Goal: Transaction & Acquisition: Purchase product/service

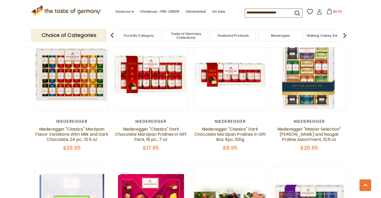
scroll to position [813, 0]
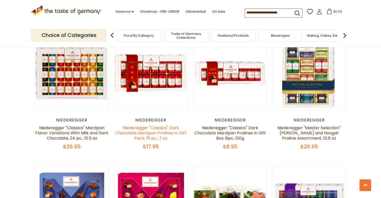
click at [143, 129] on link "Niederegger "Classics" Dark Chocolate Marzipan Pralines in Gift Pack, 16 pc., 7…" at bounding box center [150, 133] width 71 height 16
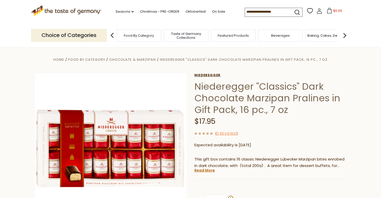
click at [203, 75] on link "Niederegger" at bounding box center [269, 75] width 151 height 4
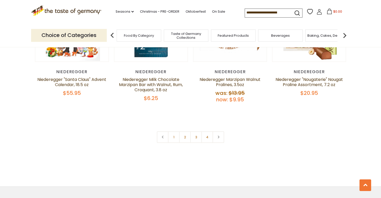
scroll to position [1125, 0]
click at [219, 138] on use at bounding box center [219, 137] width 2 height 3
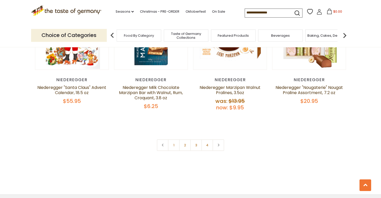
scroll to position [1118, 0]
click at [220, 145] on link at bounding box center [218, 145] width 12 height 12
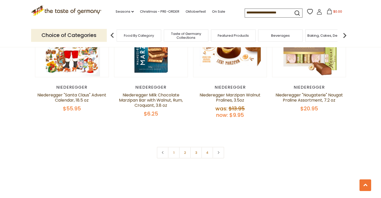
scroll to position [1112, 0]
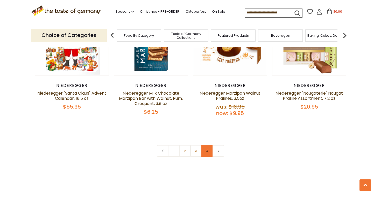
click at [207, 150] on link "4" at bounding box center [207, 151] width 12 height 12
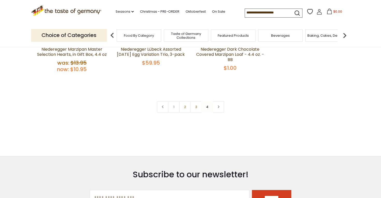
scroll to position [137, 0]
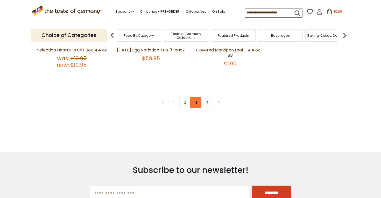
click at [194, 105] on link "3" at bounding box center [196, 103] width 12 height 12
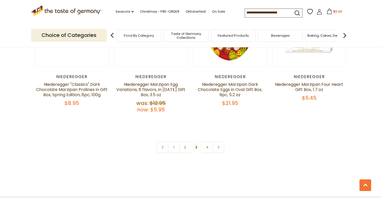
scroll to position [1131, 0]
click at [187, 147] on link "2" at bounding box center [185, 148] width 12 height 12
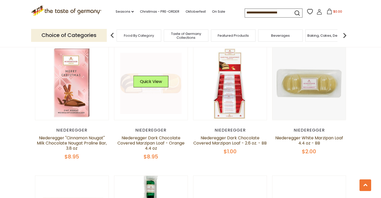
scroll to position [432, 0]
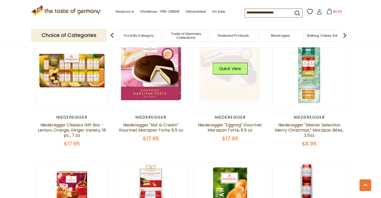
click at [218, 101] on link at bounding box center [230, 71] width 62 height 62
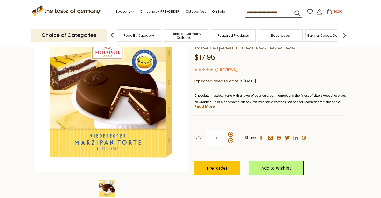
scroll to position [54, 0]
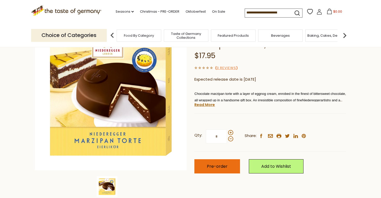
click at [204, 165] on button "Pre-order" at bounding box center [217, 167] width 46 height 14
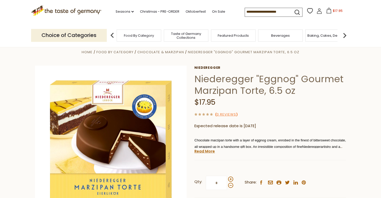
scroll to position [13, 0]
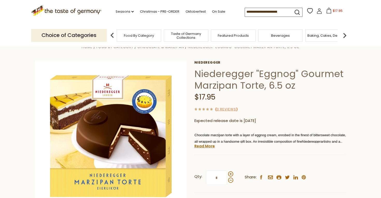
click at [112, 35] on img at bounding box center [112, 35] width 10 height 10
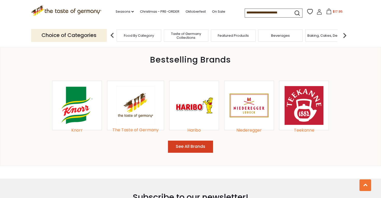
scroll to position [538, 0]
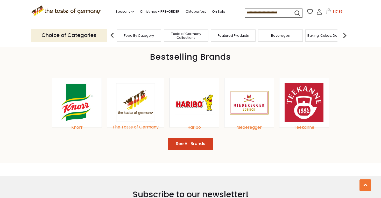
click at [256, 105] on img at bounding box center [248, 102] width 39 height 39
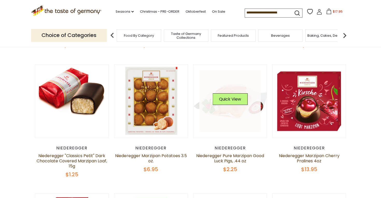
scroll to position [150, 0]
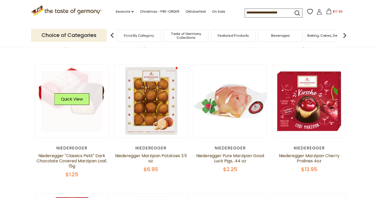
click at [87, 118] on link at bounding box center [72, 101] width 62 height 62
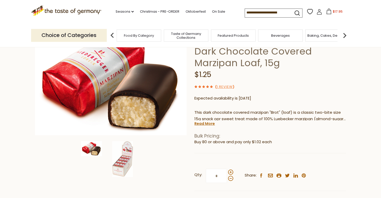
scroll to position [53, 0]
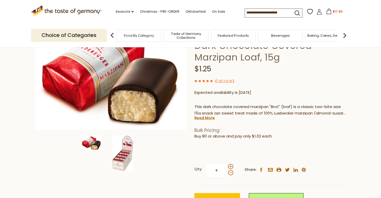
click at [118, 161] on img at bounding box center [122, 154] width 21 height 36
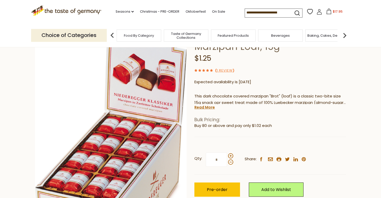
scroll to position [65, 0]
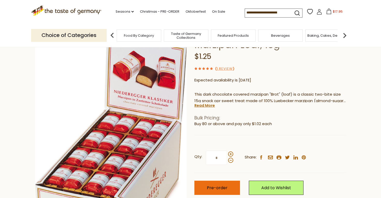
click at [210, 186] on span "Pre-order" at bounding box center [217, 188] width 21 height 6
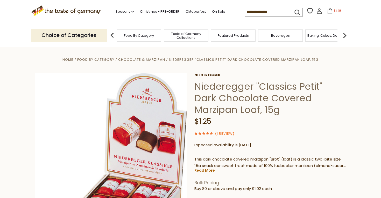
scroll to position [0, 0]
click at [198, 75] on link "Niederegger" at bounding box center [269, 75] width 151 height 4
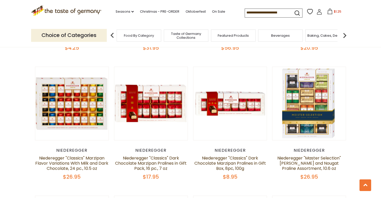
scroll to position [785, 0]
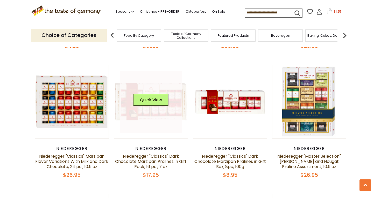
click at [163, 112] on link at bounding box center [151, 102] width 62 height 62
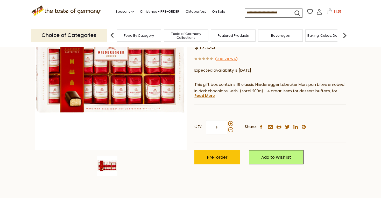
scroll to position [72, 0]
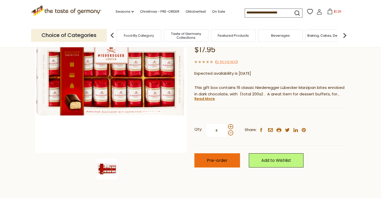
click at [212, 155] on button "Pre-order" at bounding box center [217, 161] width 46 height 14
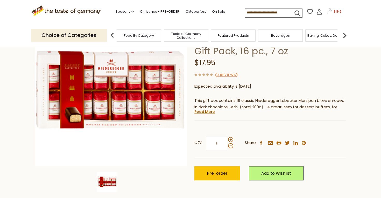
scroll to position [59, 0]
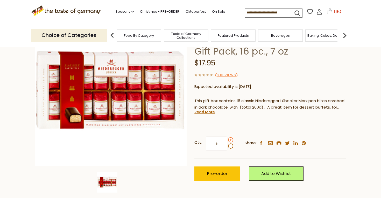
click at [230, 140] on span at bounding box center [230, 140] width 5 height 5
click at [227, 140] on input "*" at bounding box center [216, 144] width 21 height 14
type input "*"
click at [224, 173] on span "Pre-order" at bounding box center [217, 174] width 21 height 6
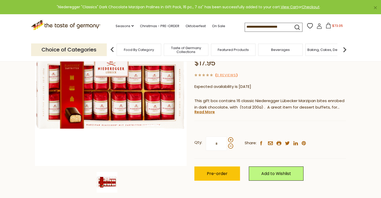
click at [332, 26] on span "$73.05" at bounding box center [337, 26] width 11 height 4
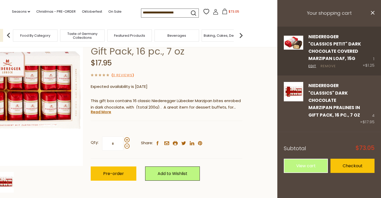
click at [329, 67] on link "Remove" at bounding box center [327, 66] width 15 height 5
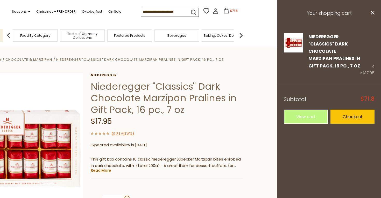
scroll to position [0, 0]
click at [112, 74] on link "Niederegger" at bounding box center [166, 75] width 151 height 4
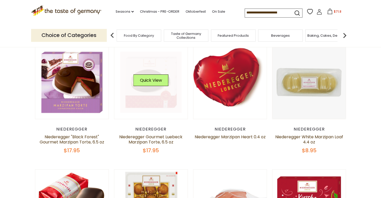
scroll to position [47, 0]
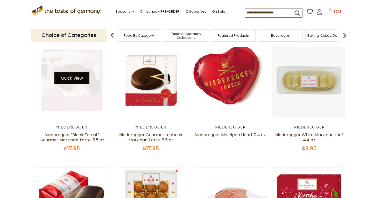
click at [81, 82] on button "Quick View" at bounding box center [71, 79] width 35 height 12
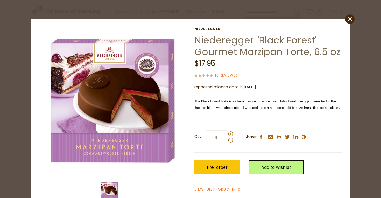
click at [344, 23] on div "close Niederegger Niederegger "Black Forest" Gourmet Marzipan Torte, 6.5 oz $17…" at bounding box center [190, 116] width 319 height 194
click at [348, 20] on link "close" at bounding box center [349, 19] width 9 height 9
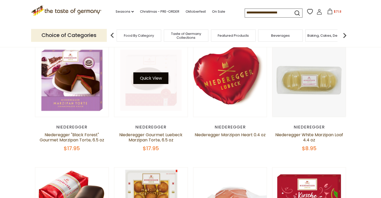
click at [157, 78] on button "Quick View" at bounding box center [150, 79] width 35 height 12
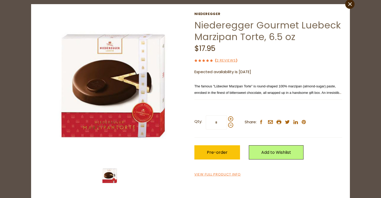
scroll to position [15, 0]
click at [225, 151] on span "Pre-order" at bounding box center [217, 153] width 21 height 6
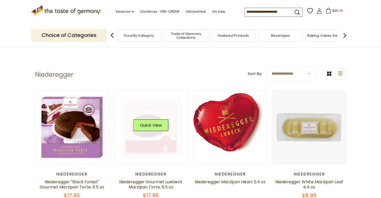
scroll to position [0, 0]
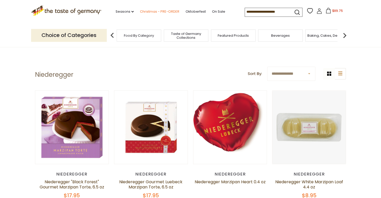
click at [140, 10] on link "Christmas - PRE-ORDER" at bounding box center [159, 12] width 39 height 6
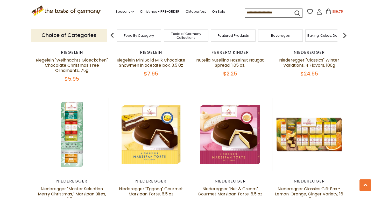
scroll to position [1007, 0]
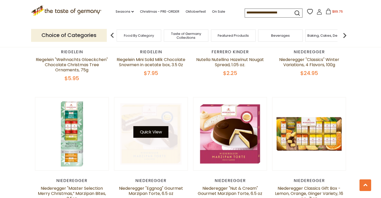
click at [155, 126] on button "Quick View" at bounding box center [150, 132] width 35 height 12
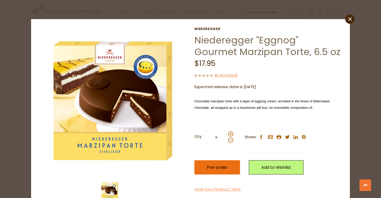
click at [210, 163] on button "Pre-order" at bounding box center [217, 168] width 46 height 14
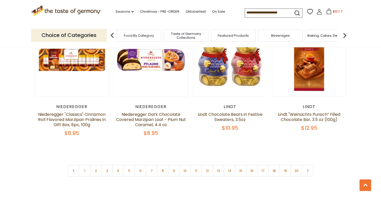
scroll to position [1211, 0]
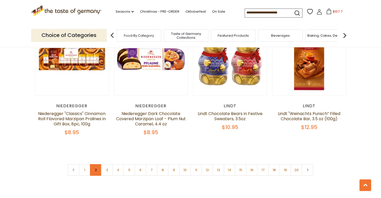
click at [93, 164] on link "2" at bounding box center [96, 170] width 12 height 12
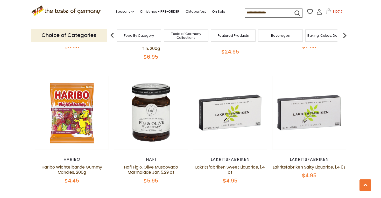
scroll to position [1172, 0]
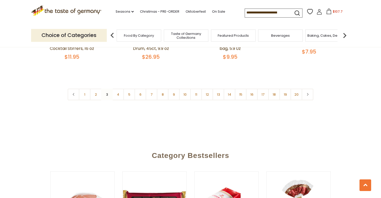
scroll to position [1280, 0]
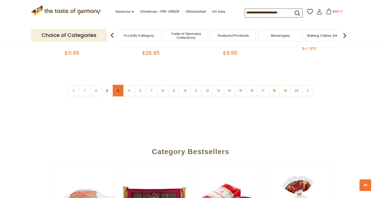
click at [117, 85] on link "4" at bounding box center [118, 91] width 12 height 12
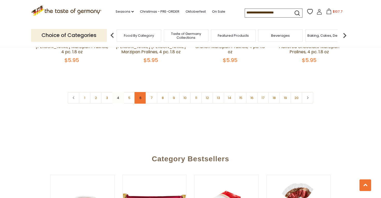
scroll to position [1282, 0]
click at [130, 92] on link "5" at bounding box center [129, 98] width 12 height 12
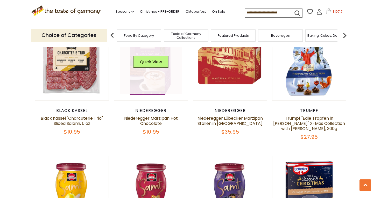
scroll to position [812, 0]
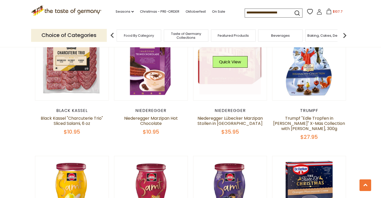
click at [215, 81] on link at bounding box center [230, 64] width 62 height 62
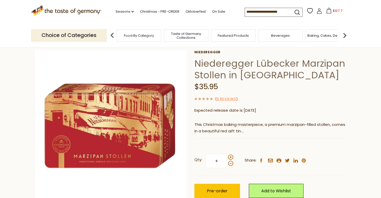
scroll to position [25, 0]
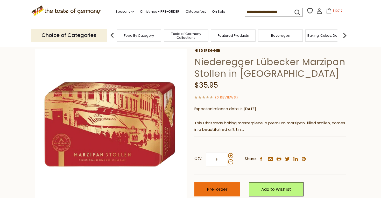
click at [224, 183] on button "Pre-order" at bounding box center [217, 190] width 46 height 14
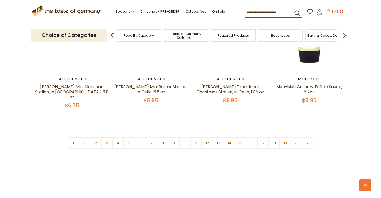
scroll to position [1232, 0]
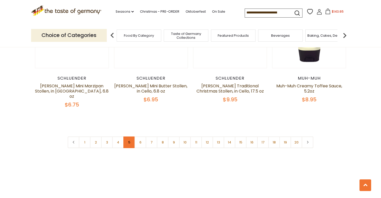
click at [128, 137] on link "5" at bounding box center [129, 143] width 12 height 12
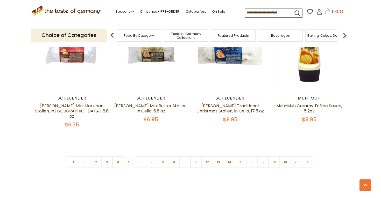
scroll to position [1212, 0]
click at [140, 156] on link "6" at bounding box center [140, 162] width 12 height 12
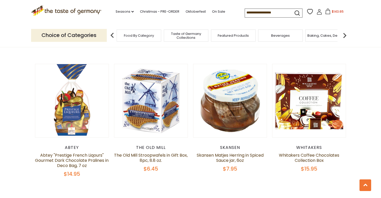
scroll to position [1163, 0]
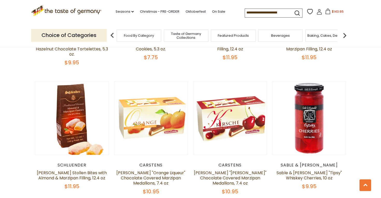
scroll to position [762, 0]
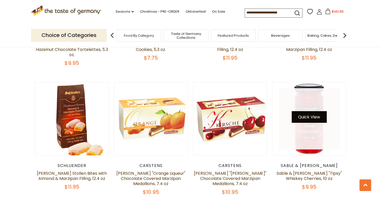
click at [301, 114] on button "Quick View" at bounding box center [308, 117] width 35 height 12
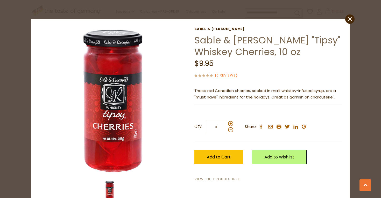
click at [240, 177] on link "View Full Product Info" at bounding box center [217, 179] width 46 height 5
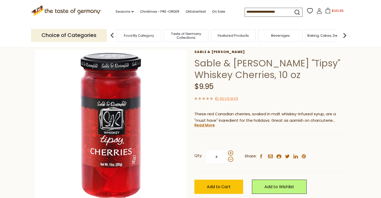
scroll to position [26, 0]
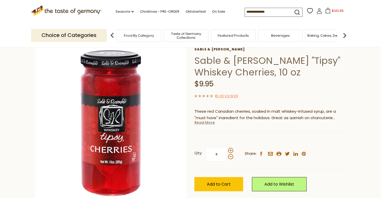
click at [204, 124] on link "Read More" at bounding box center [204, 122] width 20 height 5
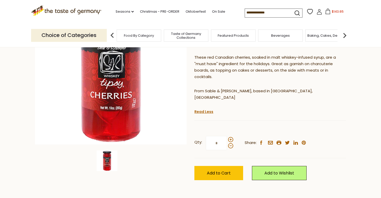
scroll to position [79, 0]
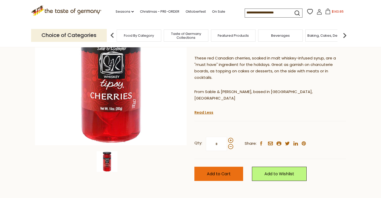
click at [220, 171] on span "Add to Cart" at bounding box center [219, 174] width 24 height 6
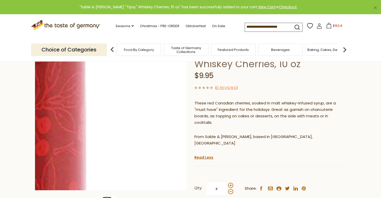
scroll to position [33, 0]
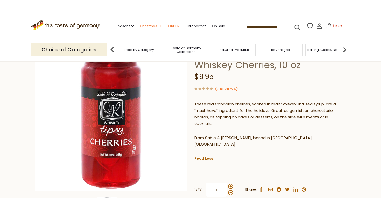
click at [140, 27] on link "Christmas - PRE-ORDER" at bounding box center [159, 26] width 39 height 6
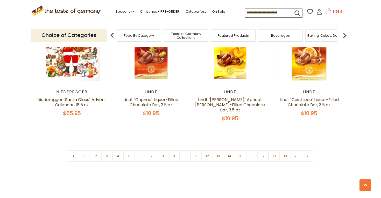
scroll to position [1226, 0]
click at [153, 150] on link "7" at bounding box center [152, 156] width 12 height 12
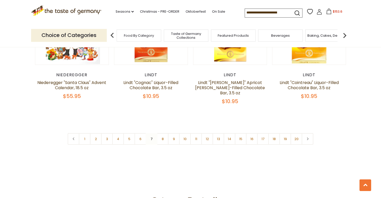
scroll to position [1245, 0]
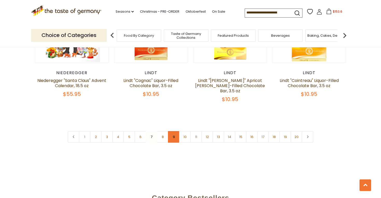
click at [175, 131] on link "9" at bounding box center [174, 137] width 12 height 12
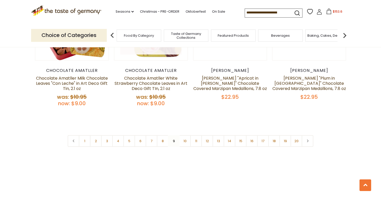
scroll to position [1258, 0]
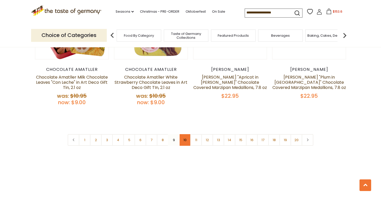
click at [185, 134] on link "10" at bounding box center [185, 140] width 12 height 12
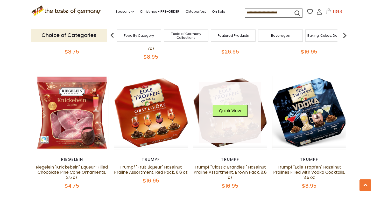
scroll to position [0, 0]
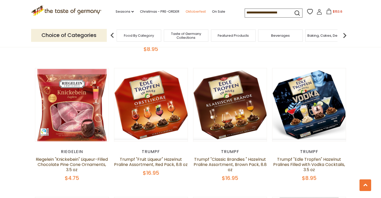
click at [185, 10] on link "Oktoberfest" at bounding box center [195, 12] width 20 height 6
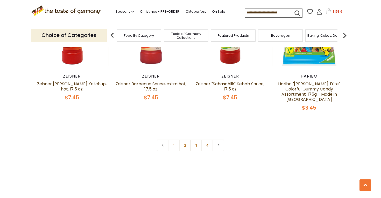
scroll to position [1264, 0]
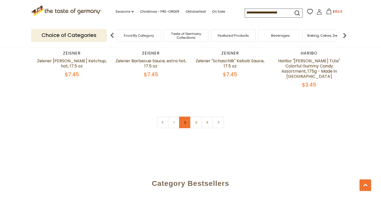
click at [185, 120] on link "2" at bounding box center [185, 123] width 12 height 12
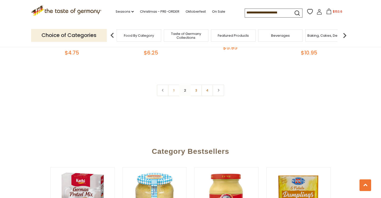
scroll to position [1286, 0]
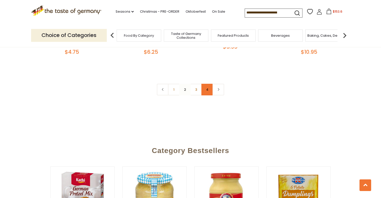
click at [207, 87] on link "4" at bounding box center [207, 90] width 12 height 12
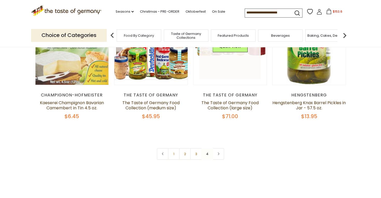
scroll to position [194, 0]
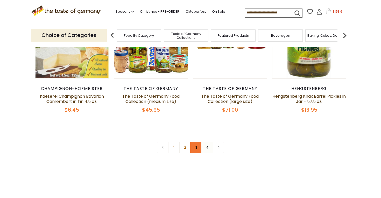
click at [198, 147] on link "3" at bounding box center [196, 148] width 12 height 12
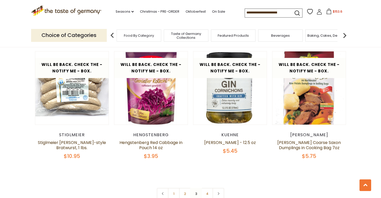
scroll to position [1149, 0]
click at [212, 10] on link "On Sale" at bounding box center [218, 12] width 13 height 6
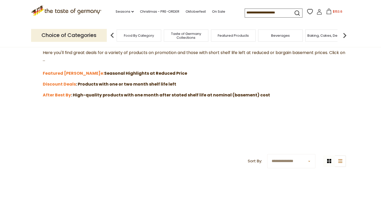
scroll to position [149, 0]
click at [62, 92] on strong "After Best By" at bounding box center [57, 95] width 28 height 6
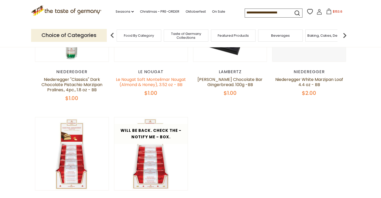
scroll to position [149, 0]
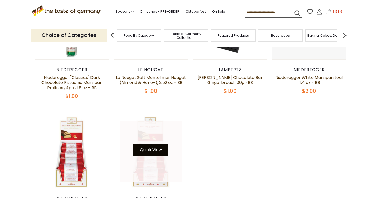
click at [149, 153] on button "Quick View" at bounding box center [150, 150] width 35 height 12
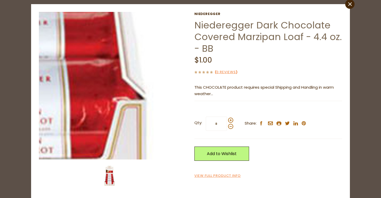
scroll to position [15, 0]
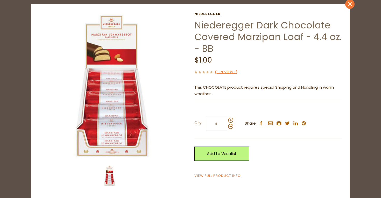
click at [349, 1] on link "close" at bounding box center [349, 3] width 9 height 9
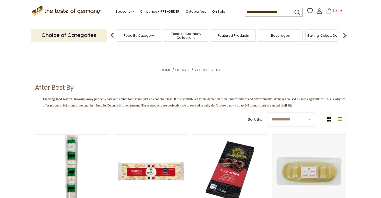
scroll to position [0, 0]
click at [180, 70] on span "On Sale" at bounding box center [182, 70] width 15 height 5
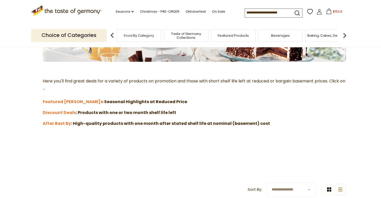
scroll to position [120, 0]
click at [63, 110] on strong "Discount Deals" at bounding box center [59, 113] width 33 height 6
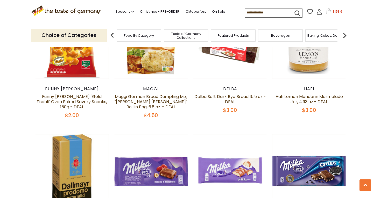
scroll to position [189, 0]
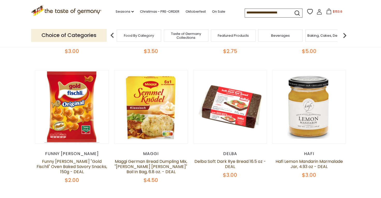
click at [326, 13] on icon at bounding box center [329, 12] width 6 height 6
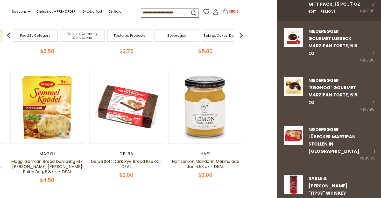
scroll to position [64, 0]
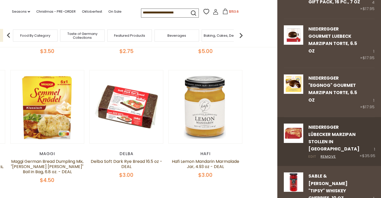
click at [312, 154] on link "Edit" at bounding box center [312, 156] width 8 height 5
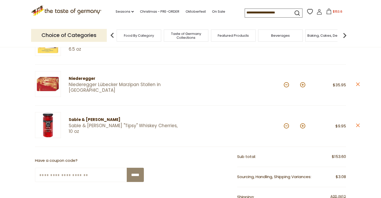
scroll to position [169, 0]
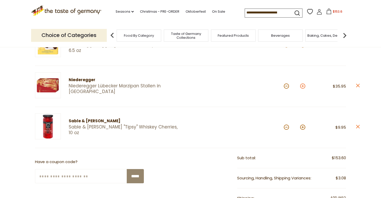
click at [302, 85] on button at bounding box center [302, 86] width 5 height 5
type input "*"
click at [357, 126] on icon "close" at bounding box center [358, 127] width 4 height 4
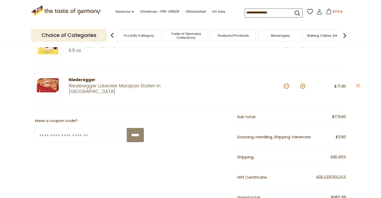
click at [51, 86] on img at bounding box center [48, 86] width 26 height 26
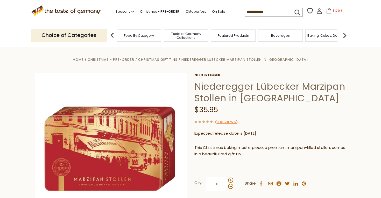
click at [245, 15] on input at bounding box center [267, 11] width 44 height 7
click at [268, 13] on input at bounding box center [267, 11] width 44 height 7
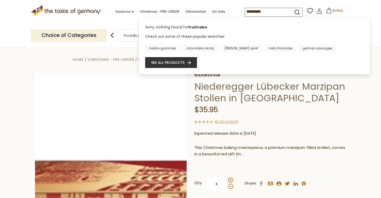
type input "*********"
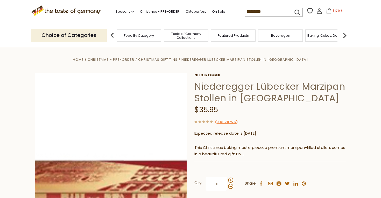
click at [90, 85] on img at bounding box center [110, 148] width 151 height 151
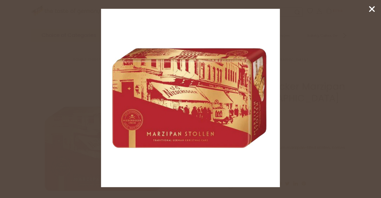
click at [372, 10] on line at bounding box center [371, 8] width 5 height 5
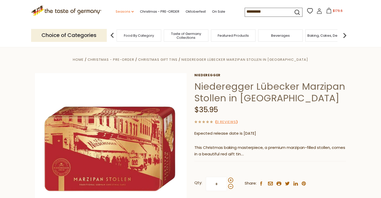
click at [131, 11] on icon "dropdown_arrow" at bounding box center [132, 12] width 2 height 2
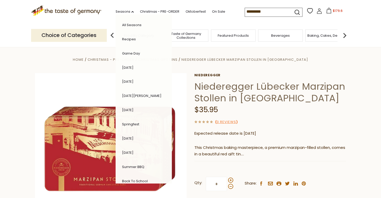
click at [122, 95] on link "[DATE][PERSON_NAME]" at bounding box center [141, 95] width 39 height 5
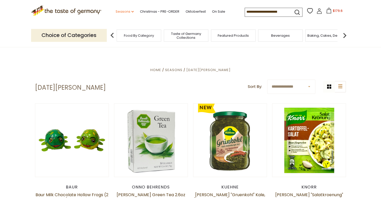
click at [115, 9] on link "Seasons dropdown_arrow" at bounding box center [124, 12] width 18 height 6
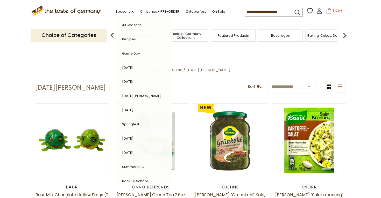
click at [122, 51] on link "Game Day" at bounding box center [131, 53] width 18 height 5
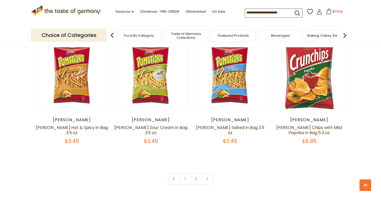
scroll to position [1126, 0]
click at [197, 173] on link "2" at bounding box center [196, 179] width 12 height 12
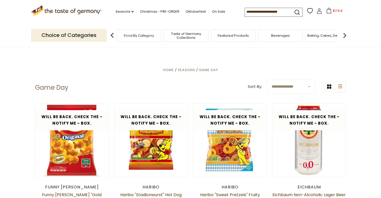
scroll to position [0, 0]
click at [318, 38] on div "Baking, Cakes, Desserts" at bounding box center [327, 36] width 45 height 12
click at [344, 35] on img at bounding box center [344, 35] width 10 height 10
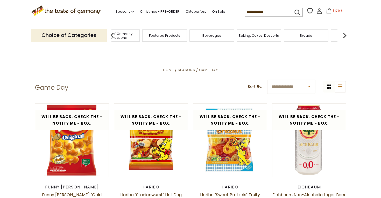
click at [307, 34] on span "Breads" at bounding box center [306, 36] width 12 height 4
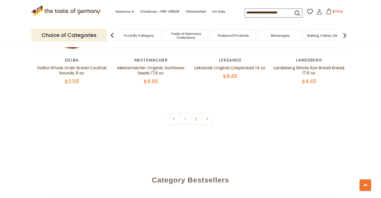
scroll to position [1226, 0]
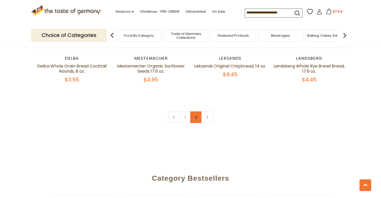
click at [196, 118] on link "2" at bounding box center [196, 118] width 12 height 12
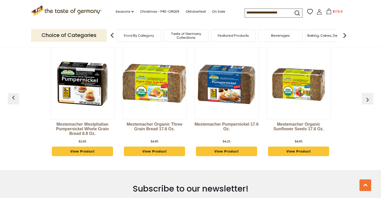
scroll to position [878, 0]
click at [150, 90] on img at bounding box center [154, 84] width 64 height 64
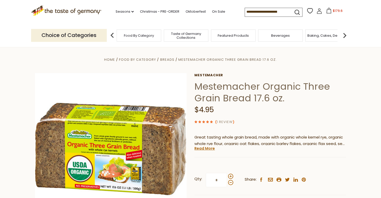
click at [223, 121] on link "1 Review" at bounding box center [224, 122] width 16 height 5
click at [225, 121] on link "1 Review" at bounding box center [224, 122] width 16 height 5
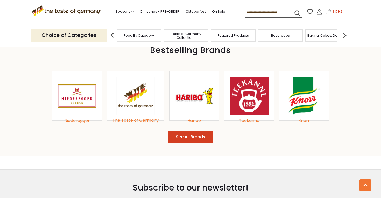
scroll to position [544, 0]
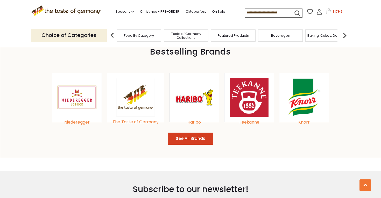
click at [242, 87] on img at bounding box center [248, 97] width 39 height 39
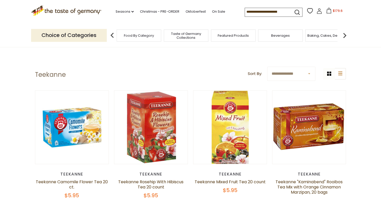
click at [190, 36] on span "Taste of Germany Collections" at bounding box center [185, 36] width 41 height 8
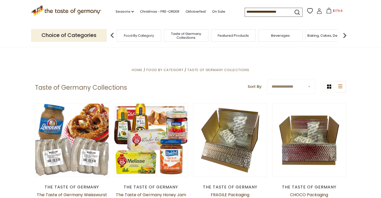
click at [316, 37] on div "Baking, Cakes, Desserts" at bounding box center [327, 36] width 45 height 12
click at [317, 40] on div "Baking, Cakes, Desserts" at bounding box center [327, 36] width 45 height 12
click at [345, 35] on img at bounding box center [344, 35] width 10 height 10
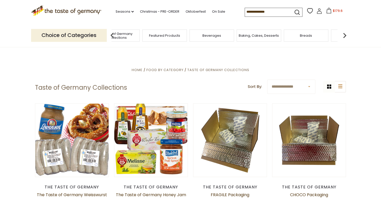
click at [275, 38] on div "Baking, Cakes, Desserts" at bounding box center [258, 36] width 45 height 12
click at [262, 35] on span "Baking, Cakes, Desserts" at bounding box center [258, 36] width 40 height 4
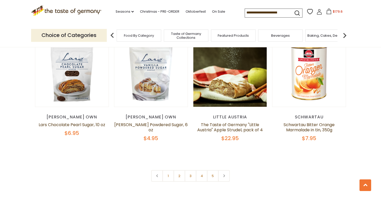
scroll to position [1183, 0]
click at [179, 170] on link "2" at bounding box center [179, 176] width 12 height 12
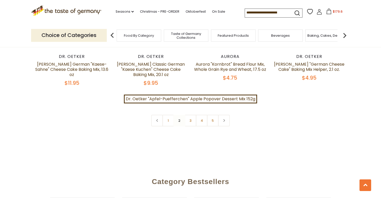
scroll to position [1242, 0]
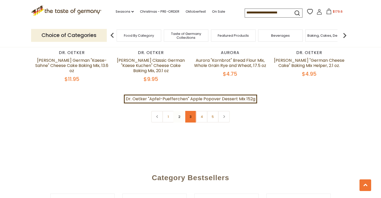
click at [192, 111] on link "3" at bounding box center [191, 117] width 12 height 12
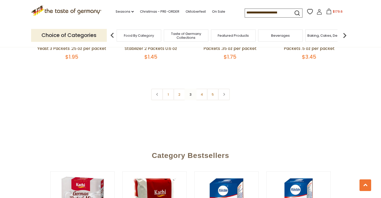
scroll to position [1273, 0]
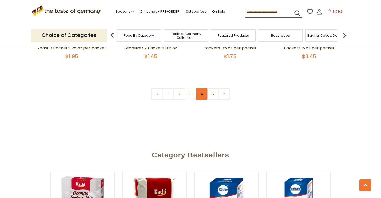
click at [200, 88] on link "4" at bounding box center [202, 94] width 12 height 12
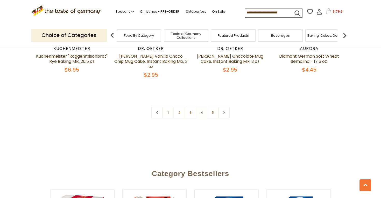
scroll to position [1247, 0]
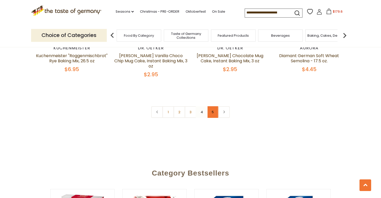
click at [212, 106] on link "5" at bounding box center [213, 112] width 12 height 12
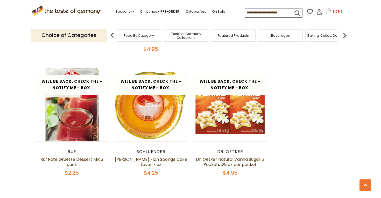
scroll to position [777, 0]
